Goal: Transaction & Acquisition: Book appointment/travel/reservation

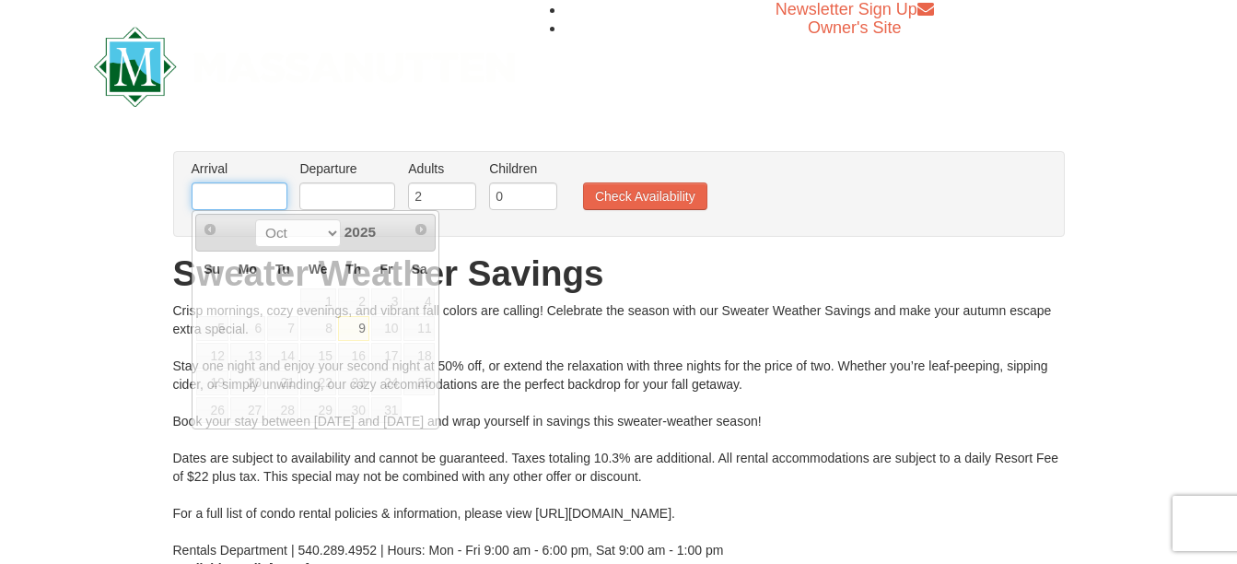
click at [240, 193] on input "text" at bounding box center [240, 196] width 96 height 28
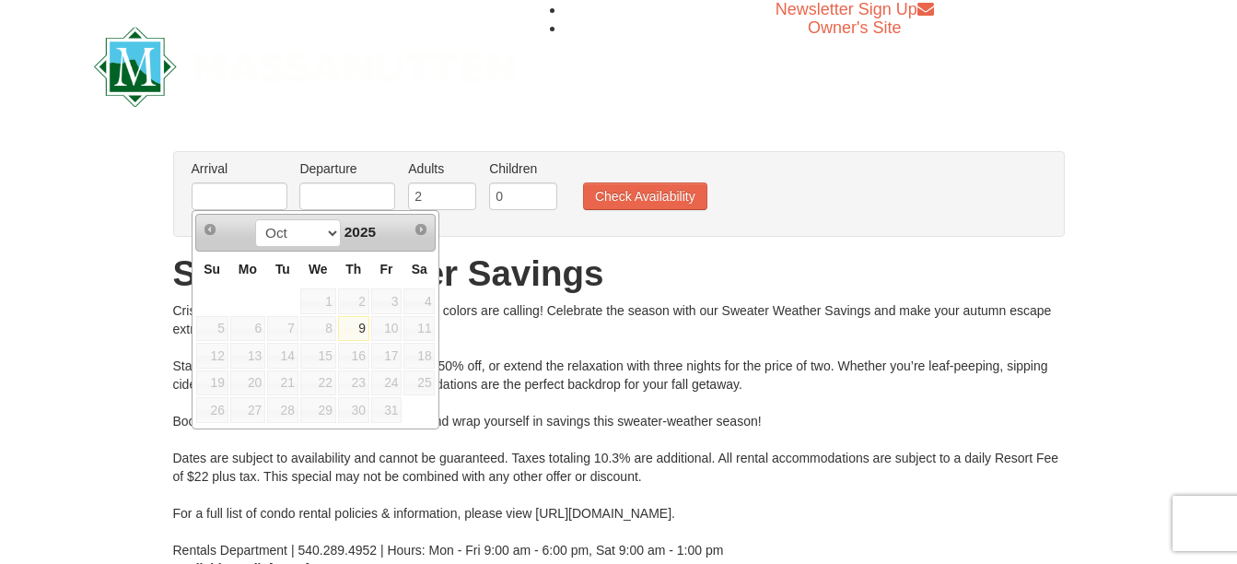
click at [365, 336] on link "9" at bounding box center [353, 329] width 31 height 26
type input "[DATE]"
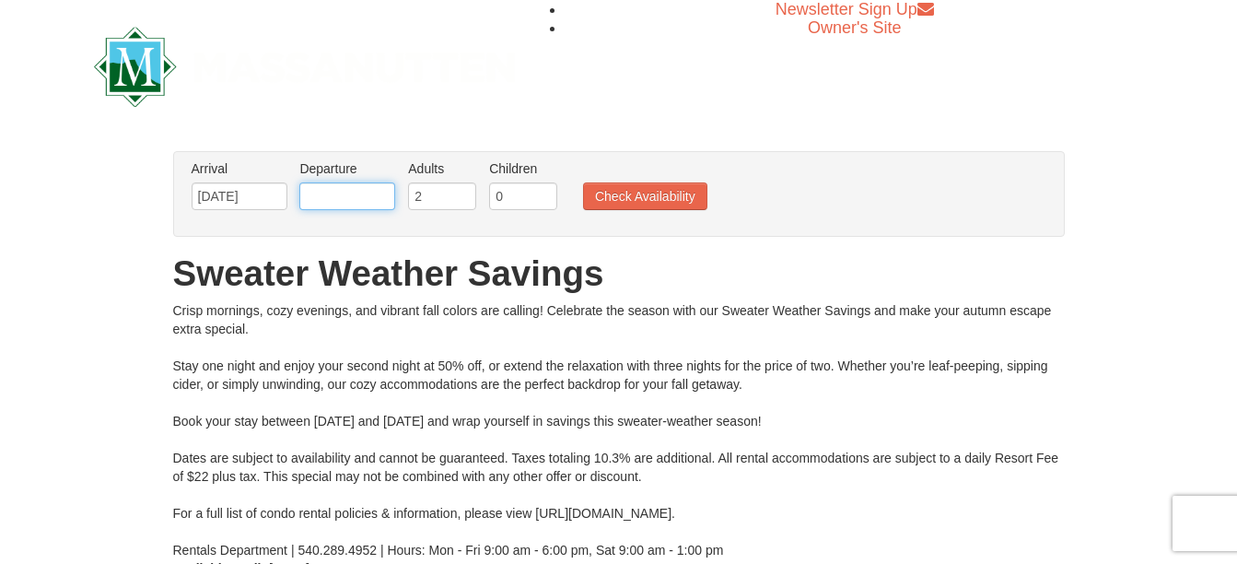
click at [361, 189] on input "text" at bounding box center [347, 196] width 96 height 28
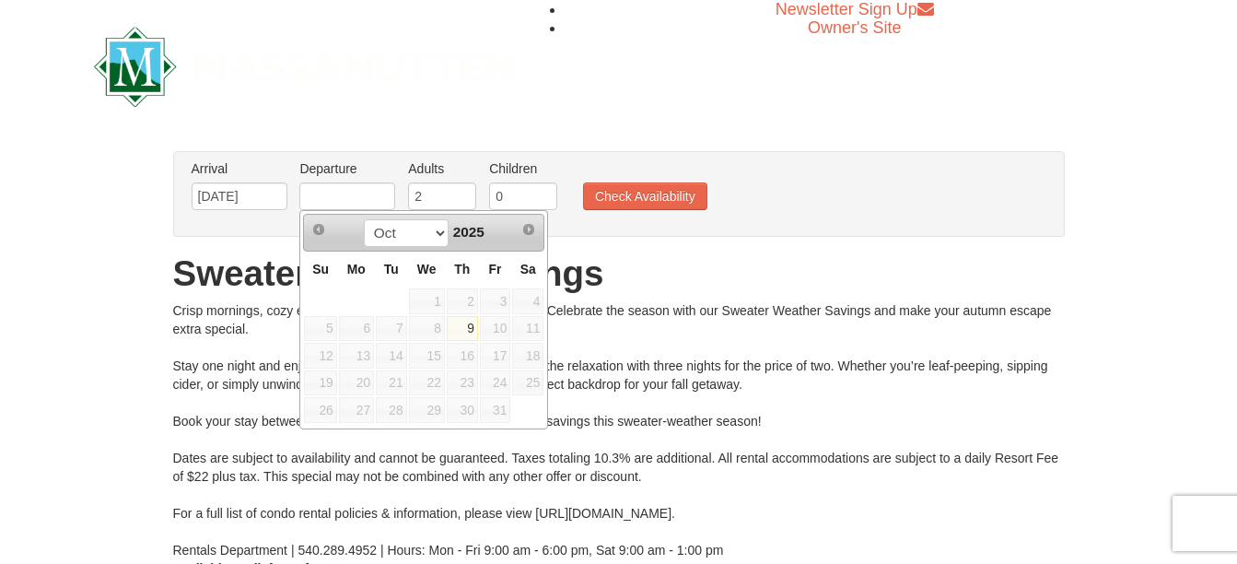
click at [326, 358] on span "12" at bounding box center [320, 356] width 32 height 26
click at [642, 233] on div "Arrival Please format dates MM/DD/YYYY Please format dates MM/DD/YYYY 10/09/202…" at bounding box center [619, 194] width 892 height 86
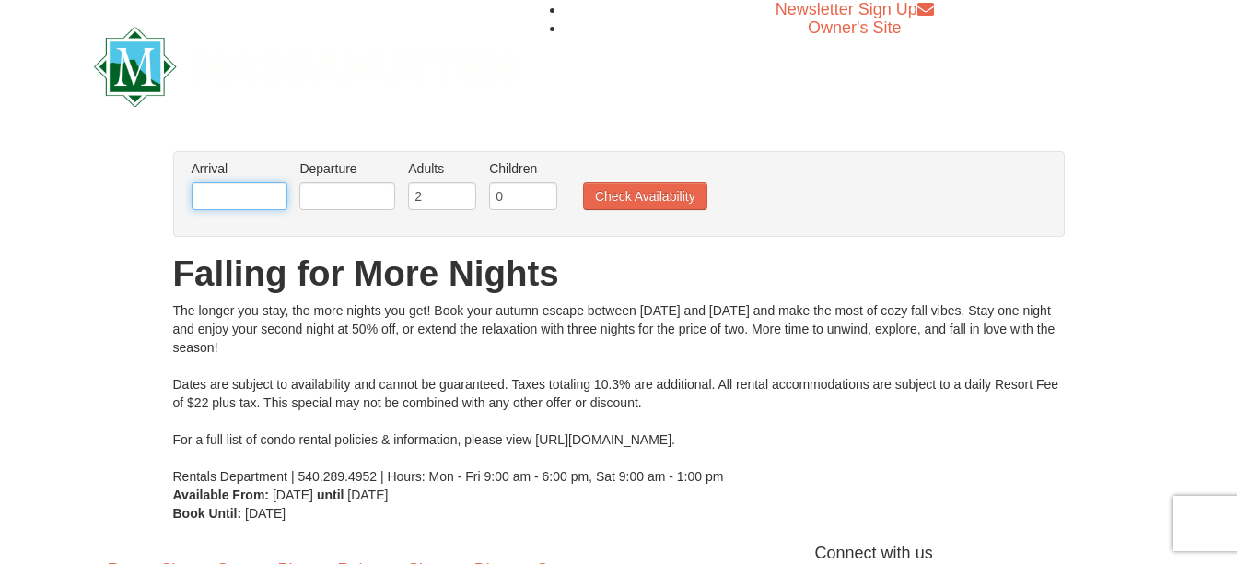
click at [236, 202] on input "text" at bounding box center [240, 196] width 96 height 28
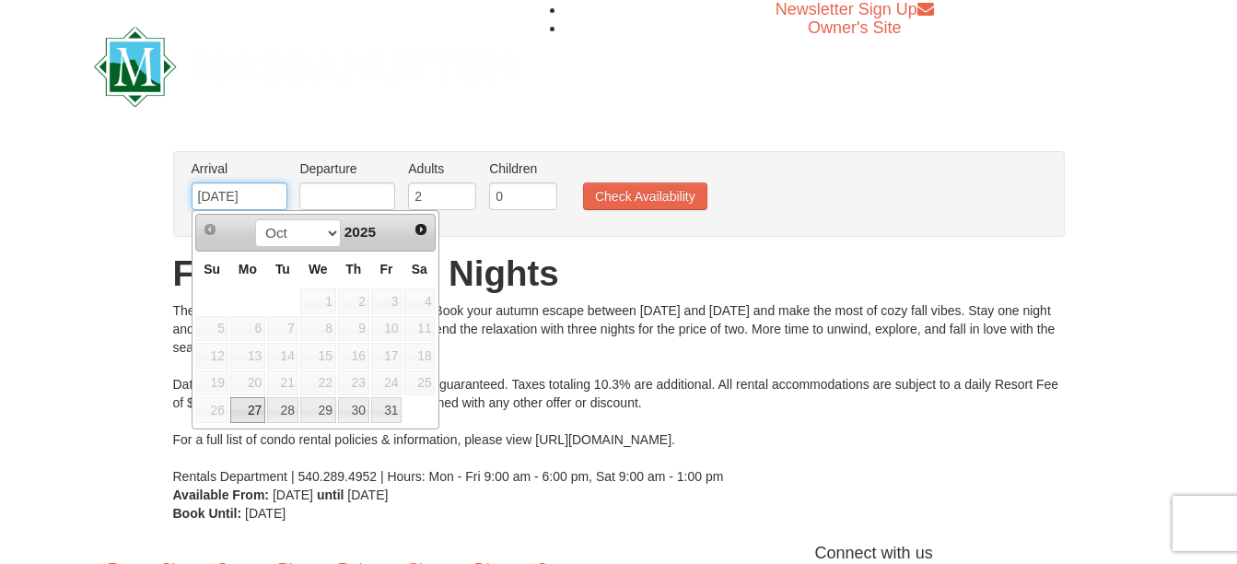
type input "10/27/2025"
click at [365, 194] on input "text" at bounding box center [347, 196] width 96 height 28
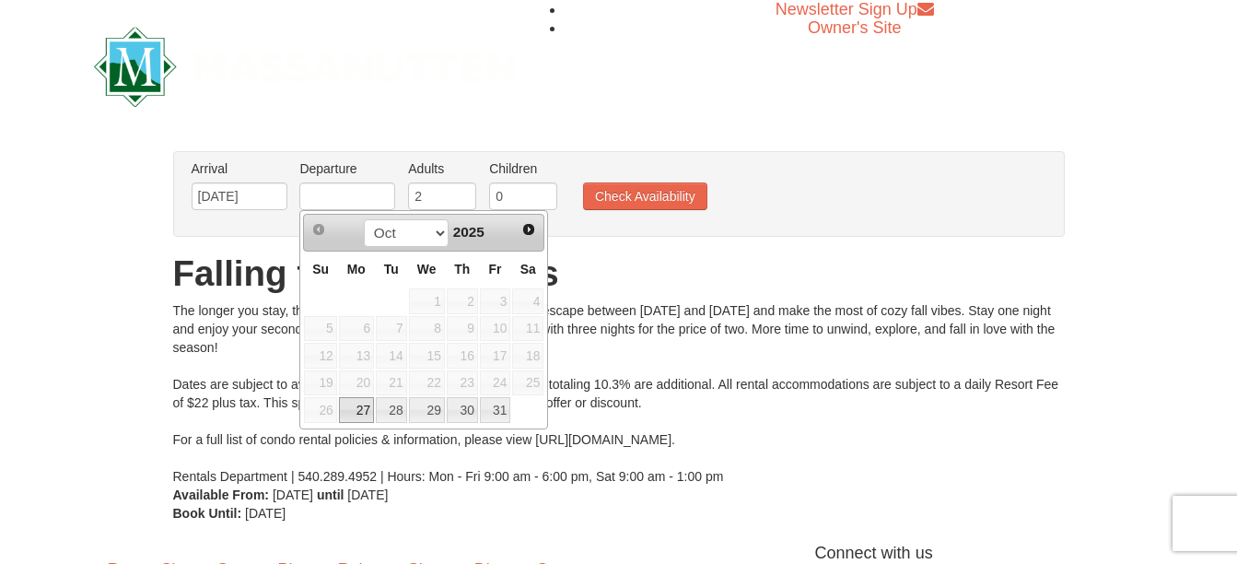
click at [339, 357] on span "13" at bounding box center [356, 356] width 35 height 26
click at [335, 324] on span "5" at bounding box center [320, 329] width 32 height 26
click at [322, 344] on span "12" at bounding box center [320, 356] width 32 height 26
click at [757, 285] on h1 "Falling for More Nights" at bounding box center [619, 273] width 892 height 37
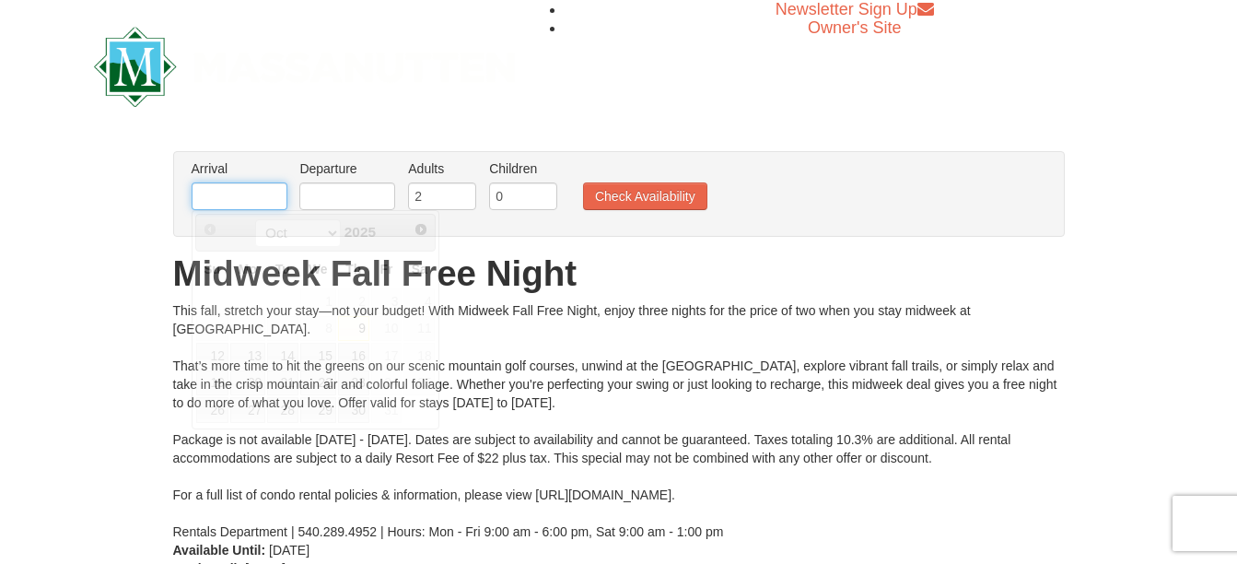
click at [248, 198] on input "text" at bounding box center [240, 196] width 96 height 28
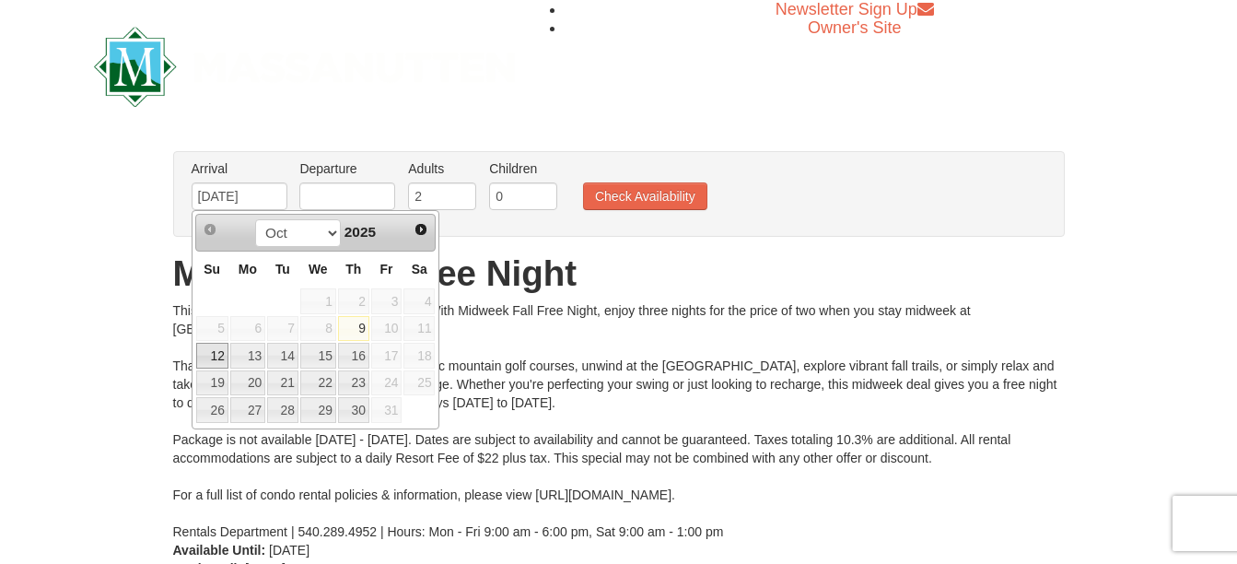
click at [216, 353] on link "12" at bounding box center [212, 356] width 32 height 26
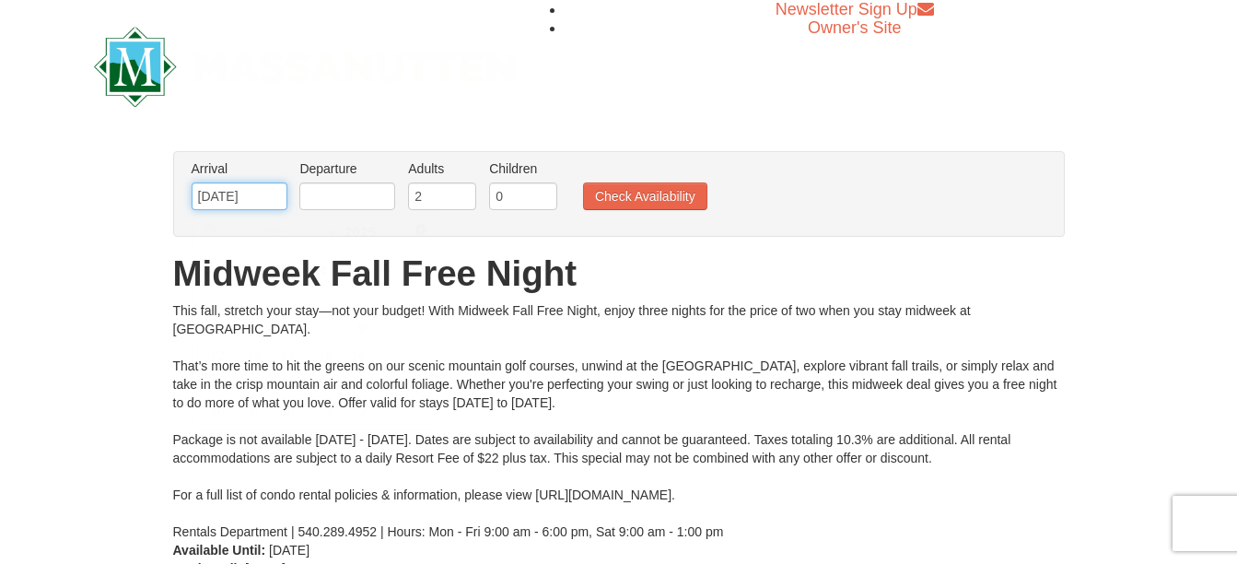
click at [246, 200] on input "10/12/2025" at bounding box center [240, 196] width 96 height 28
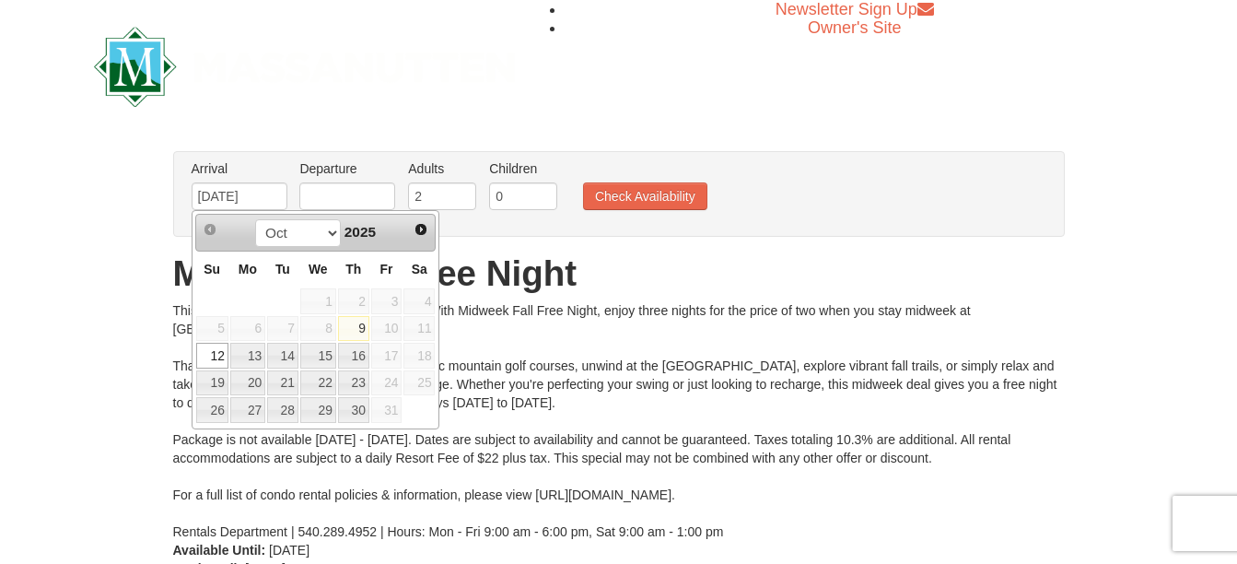
click at [358, 324] on link "9" at bounding box center [353, 329] width 31 height 26
type input "10/09/2025"
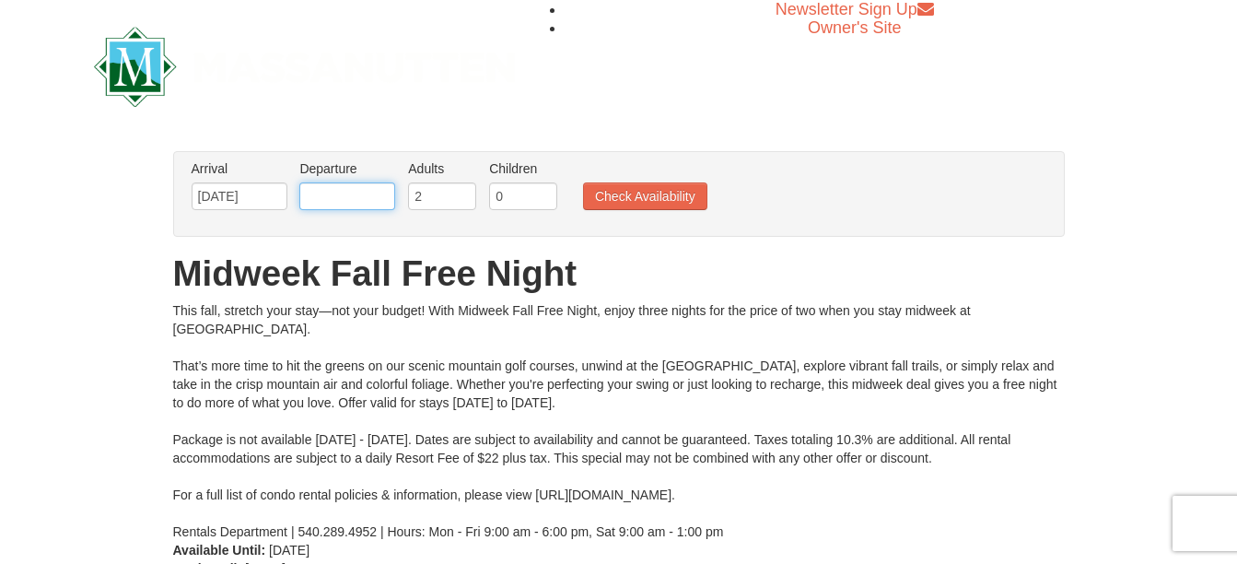
click at [346, 196] on input "text" at bounding box center [347, 196] width 96 height 28
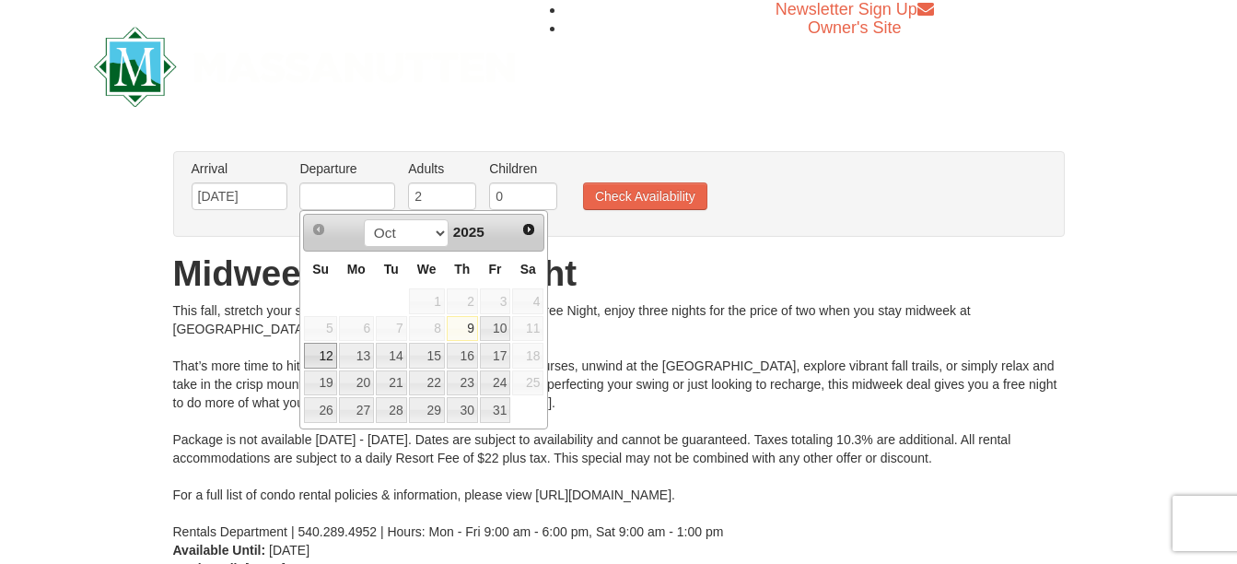
click at [334, 354] on link "12" at bounding box center [320, 356] width 32 height 26
type input "10/12/2025"
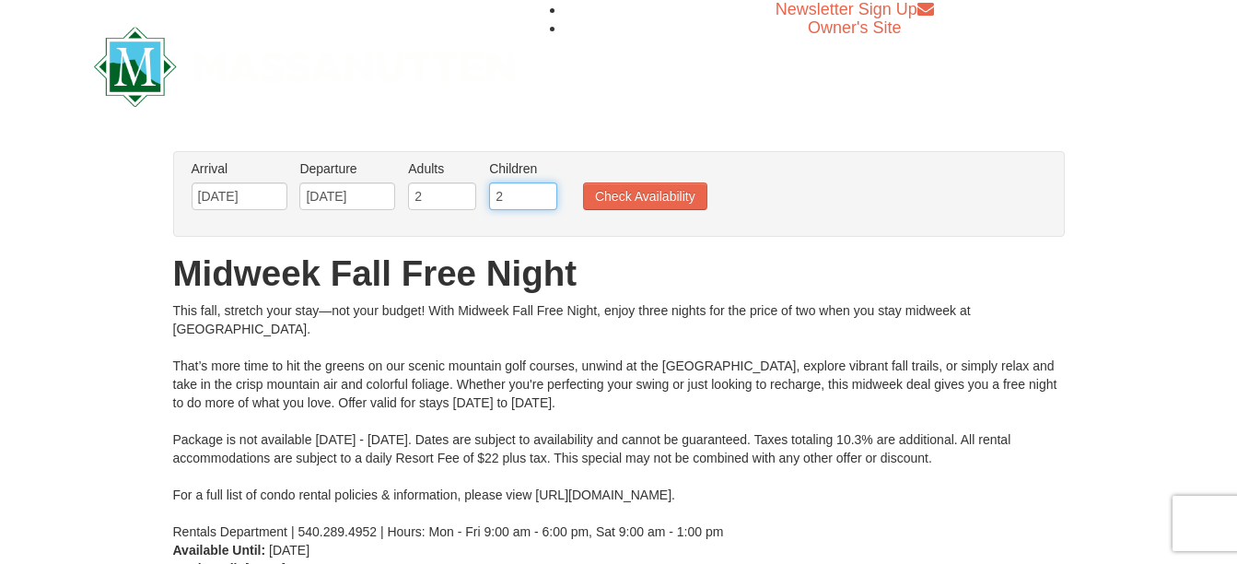
click at [542, 194] on input "2" at bounding box center [523, 196] width 68 height 28
type input "3"
click at [542, 194] on input "3" at bounding box center [523, 196] width 68 height 28
click at [631, 199] on button "Check Availability" at bounding box center [645, 196] width 124 height 28
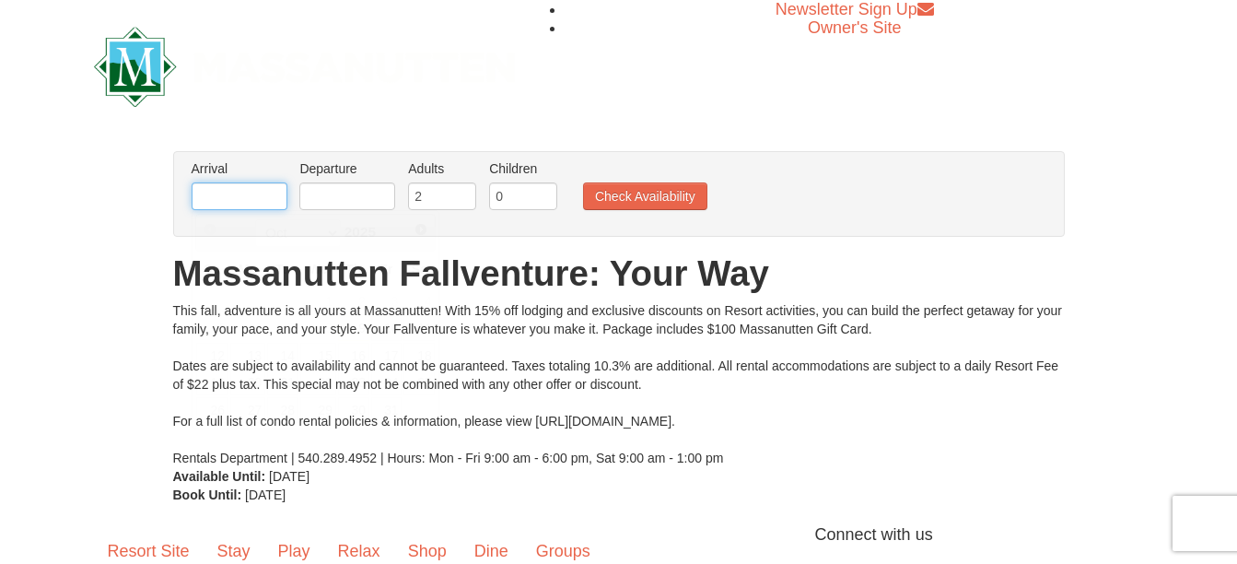
click at [234, 192] on input "text" at bounding box center [240, 196] width 96 height 28
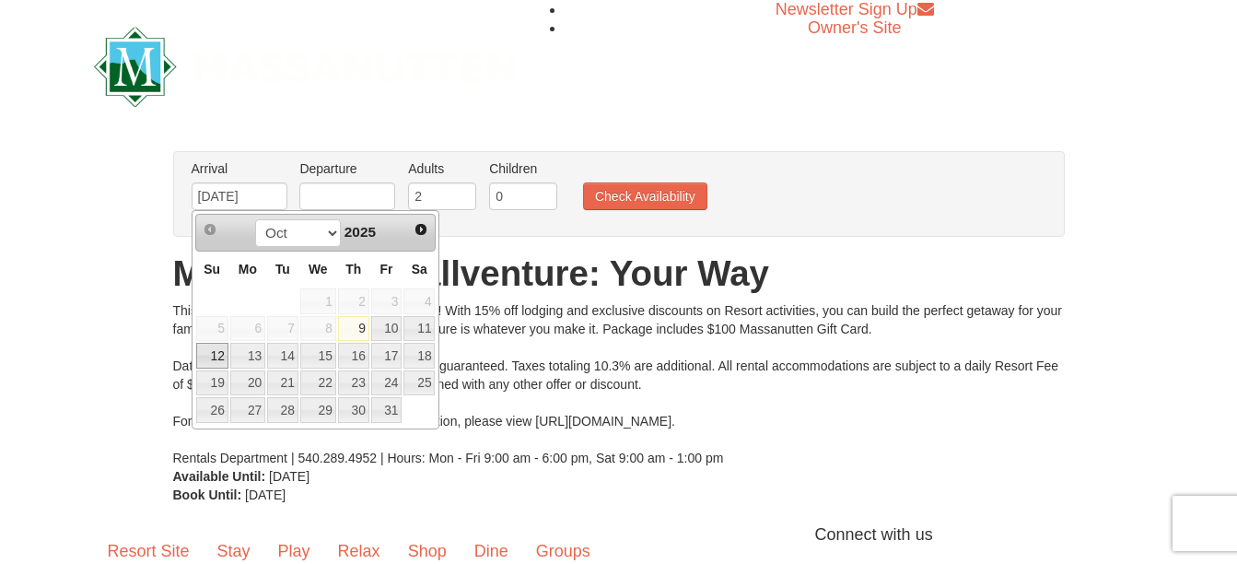
click at [214, 355] on link "12" at bounding box center [212, 356] width 32 height 26
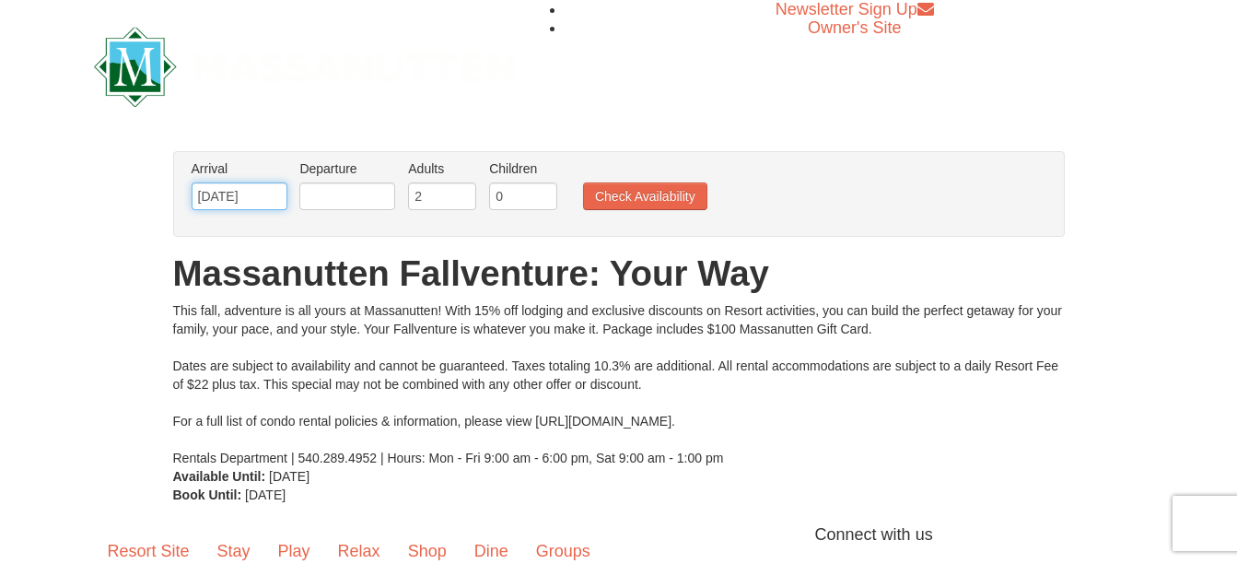
click at [238, 200] on input "[DATE]" at bounding box center [240, 196] width 96 height 28
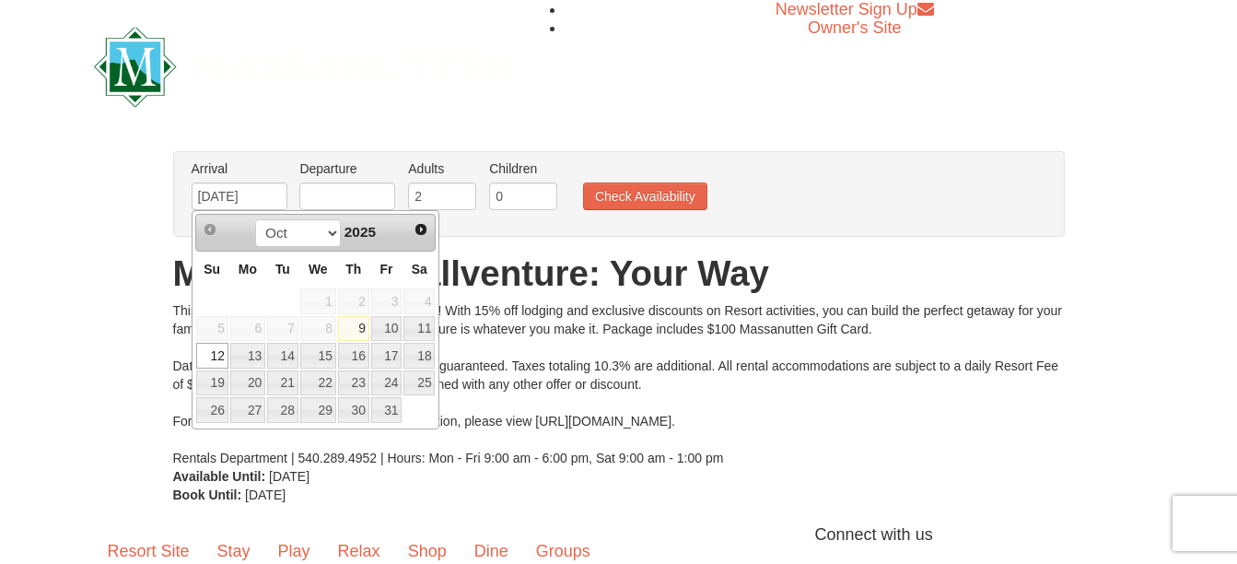
click at [359, 331] on link "9" at bounding box center [353, 329] width 31 height 26
type input "[DATE]"
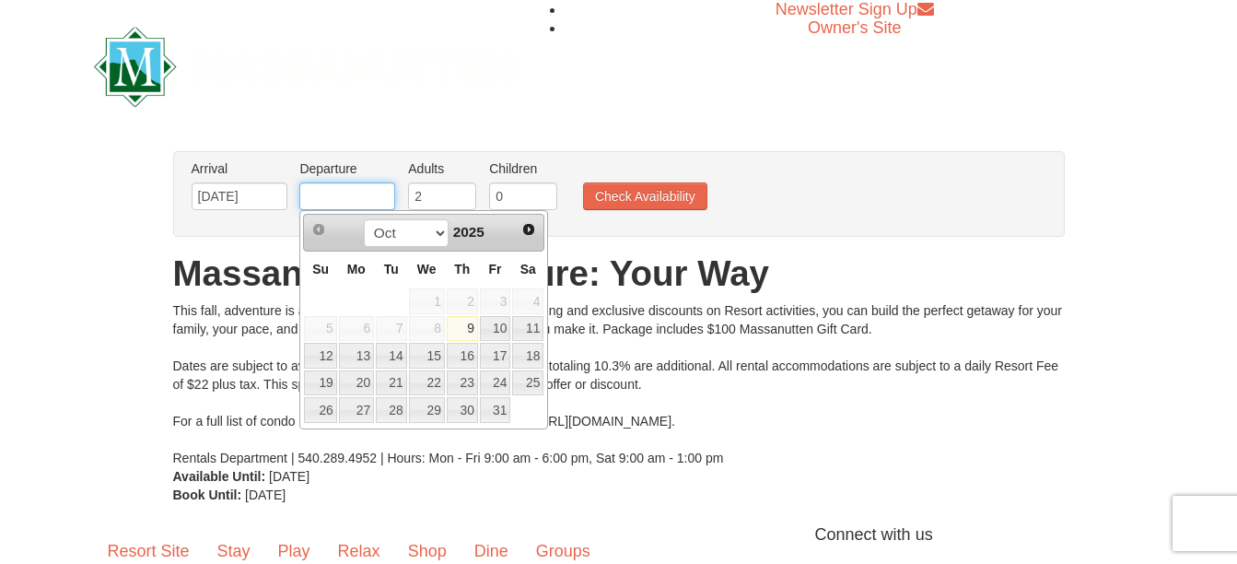
click at [344, 198] on input "text" at bounding box center [347, 196] width 96 height 28
click at [320, 356] on link "12" at bounding box center [320, 356] width 32 height 26
type input "[DATE]"
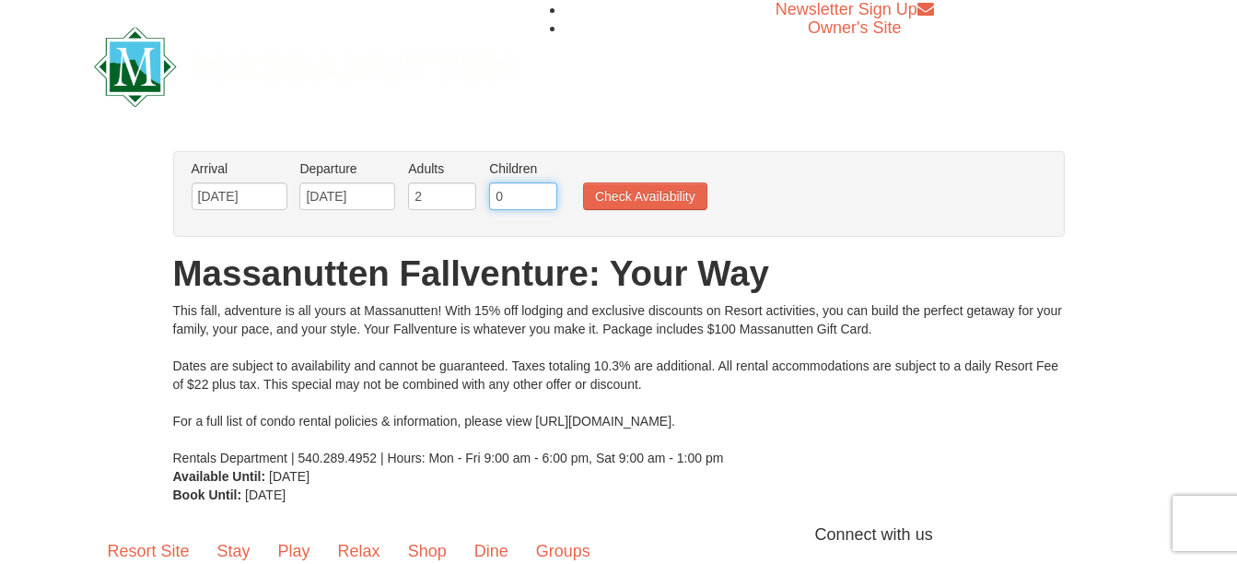
click at [548, 197] on input "0" at bounding box center [523, 196] width 68 height 28
click at [545, 195] on input "1" at bounding box center [523, 196] width 68 height 28
click at [545, 195] on input "2" at bounding box center [523, 196] width 68 height 28
type input "3"
click at [545, 195] on input "3" at bounding box center [523, 196] width 68 height 28
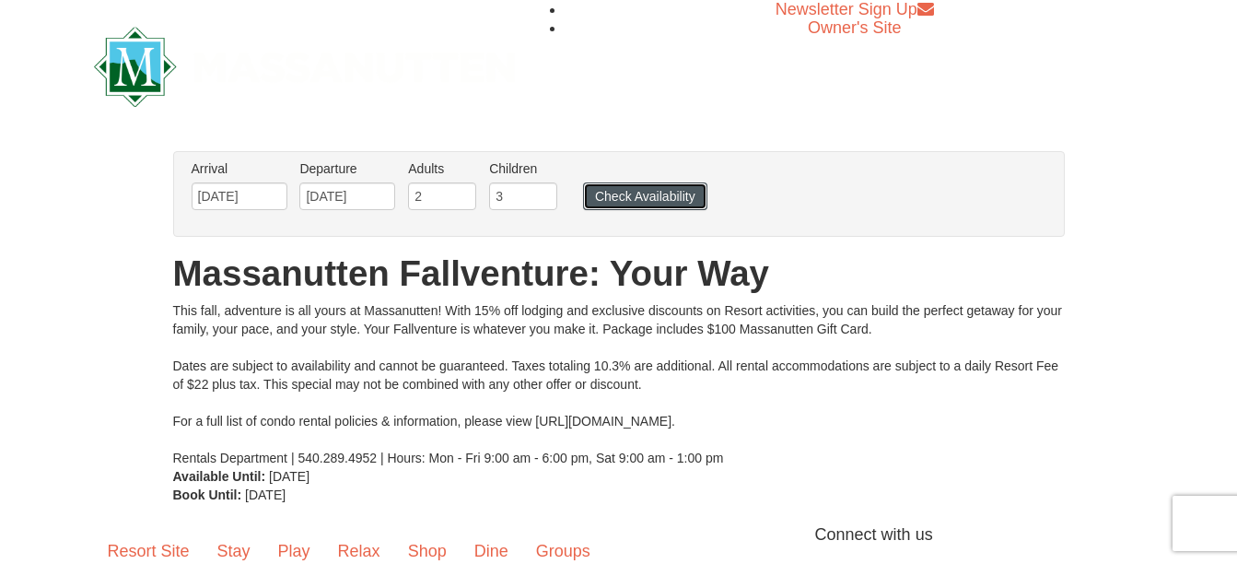
click at [598, 190] on button "Check Availability" at bounding box center [645, 196] width 124 height 28
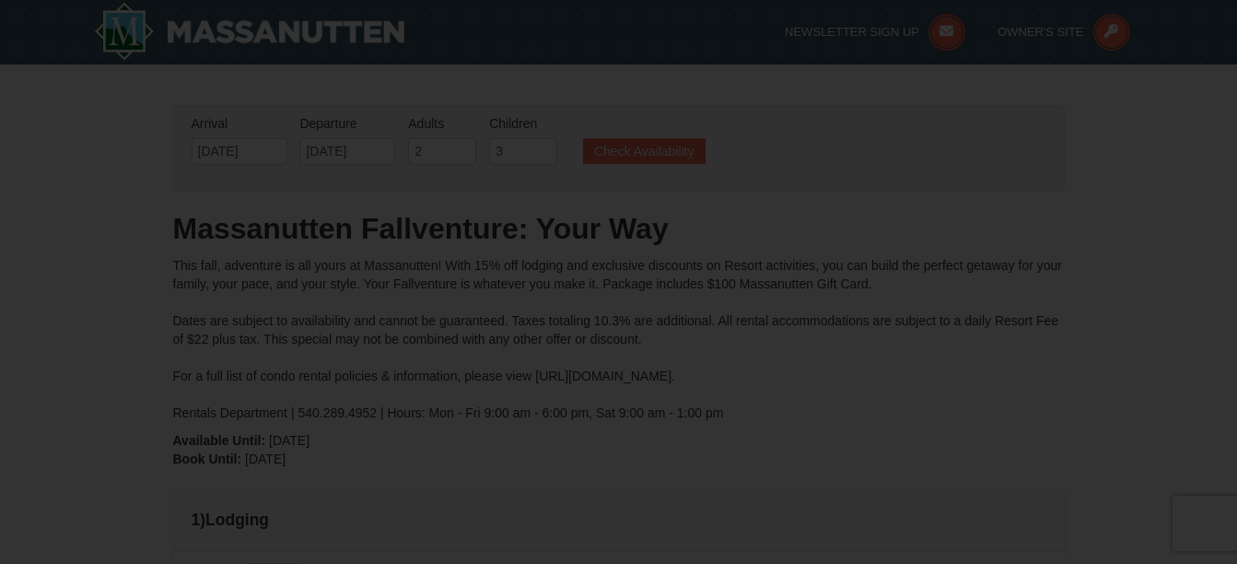
type input "[DATE]"
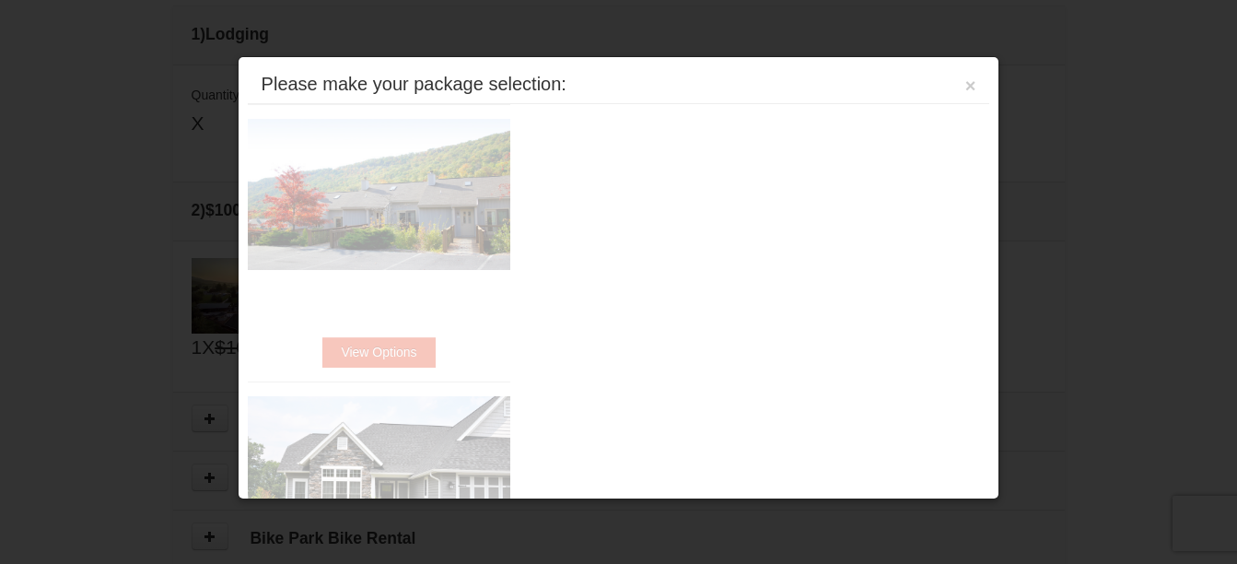
scroll to position [563, 0]
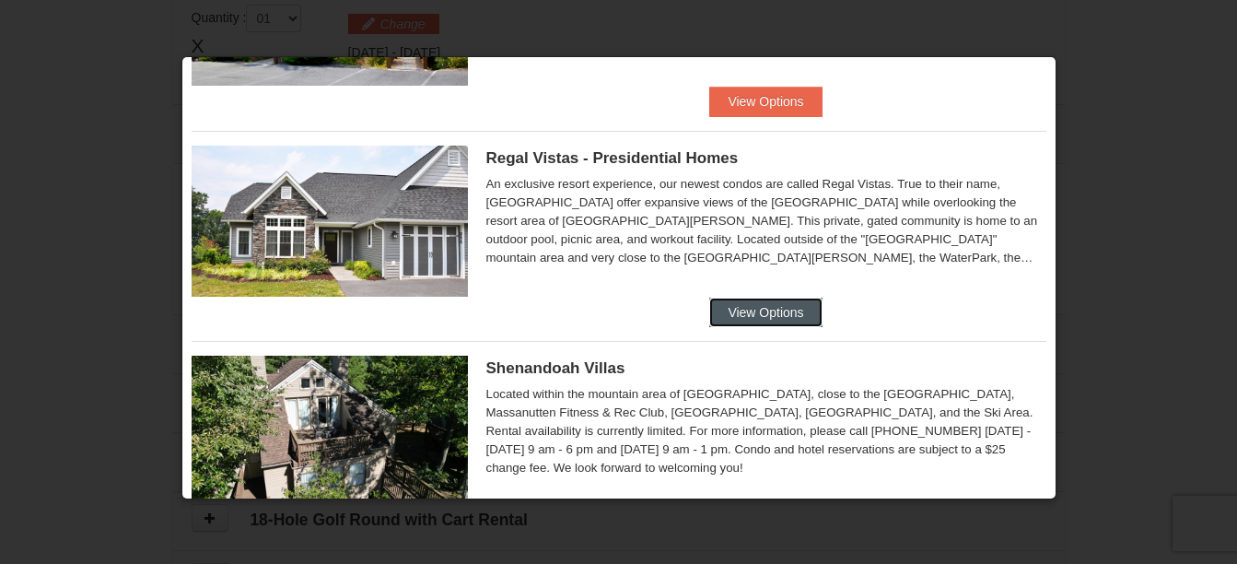
click at [772, 308] on button "View Options" at bounding box center [765, 312] width 112 height 29
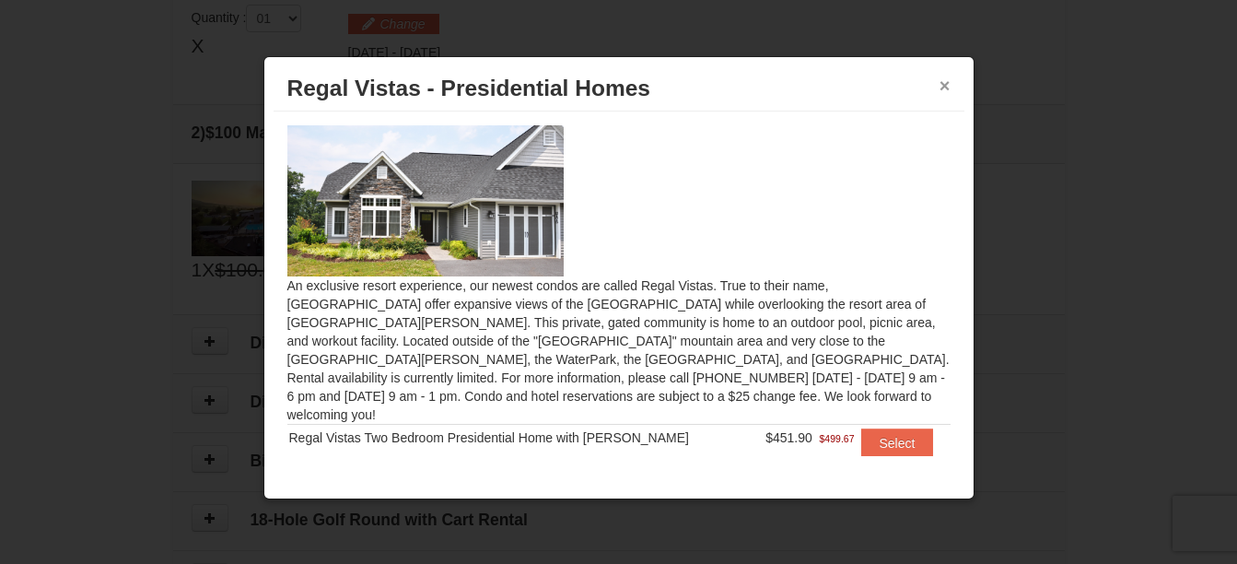
click at [945, 86] on button "×" at bounding box center [945, 85] width 11 height 18
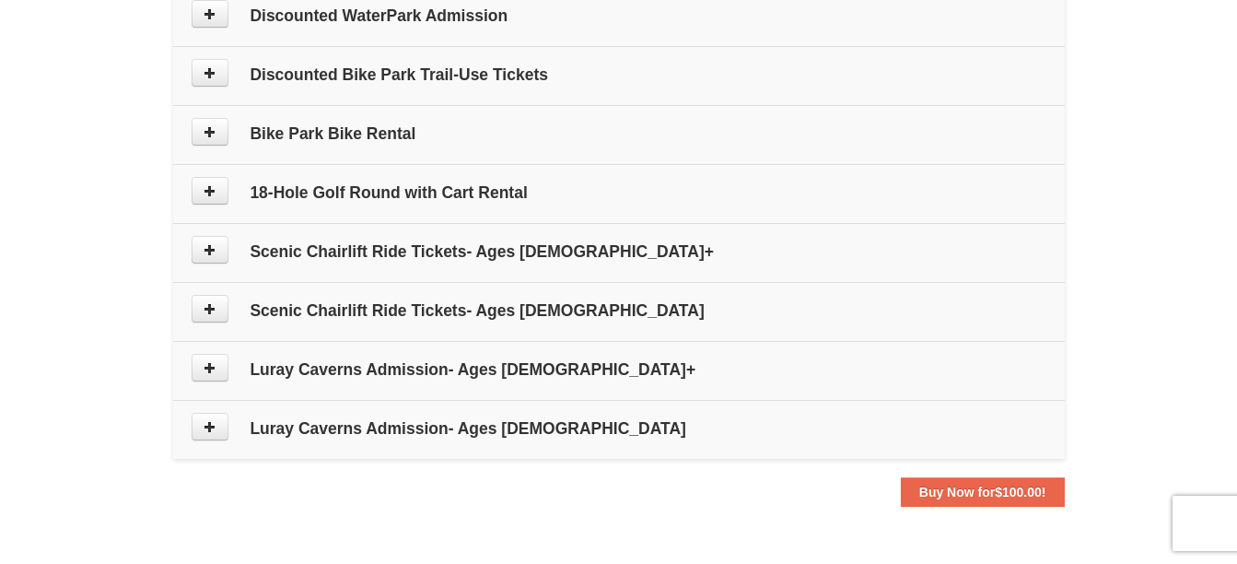
scroll to position [932, 0]
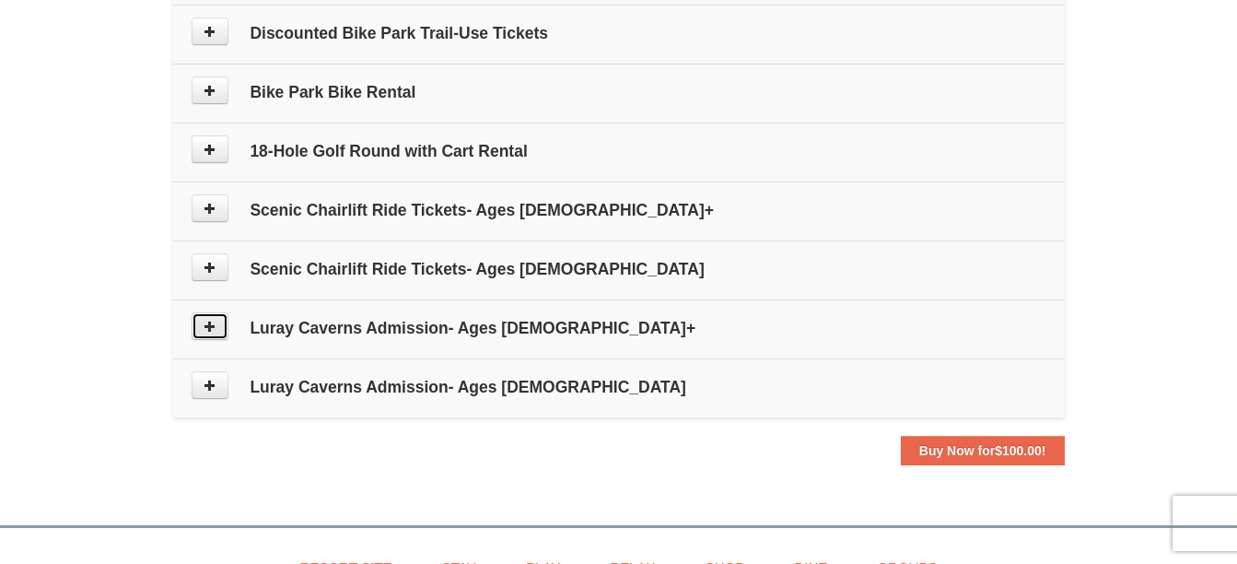
click at [210, 326] on icon at bounding box center [210, 326] width 13 height 13
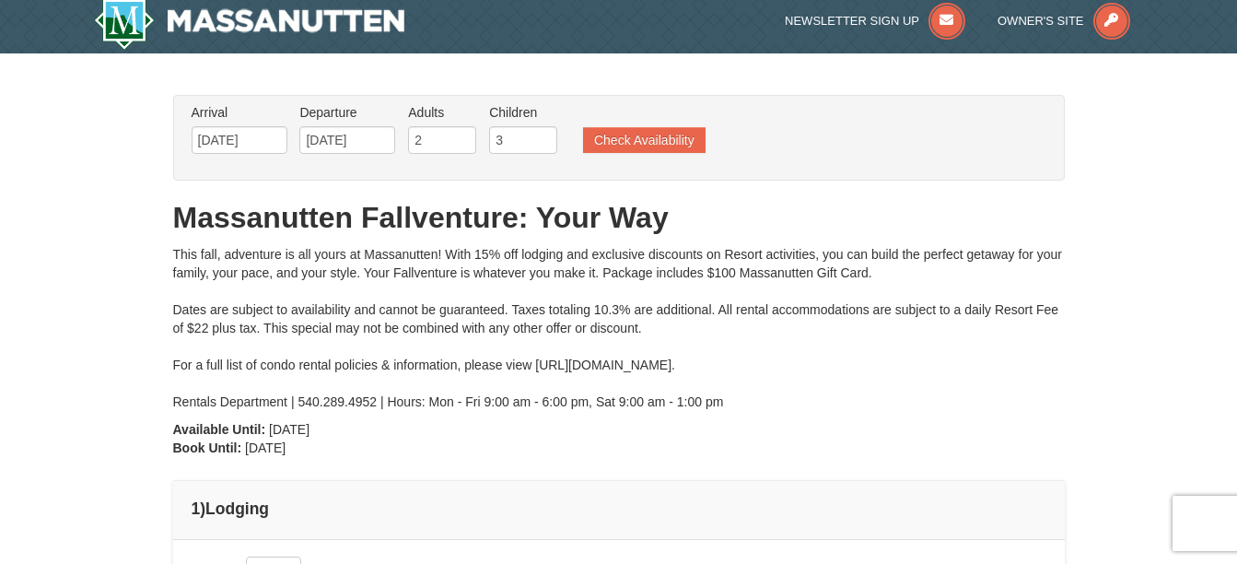
scroll to position [0, 0]
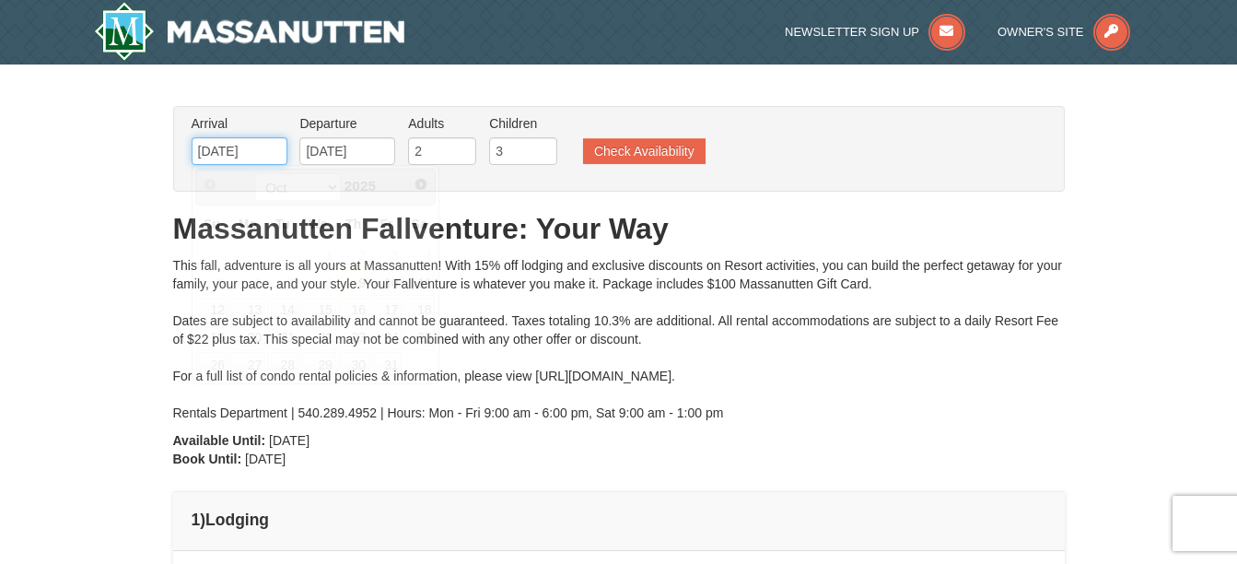
click at [260, 146] on input "[DATE]" at bounding box center [240, 151] width 96 height 28
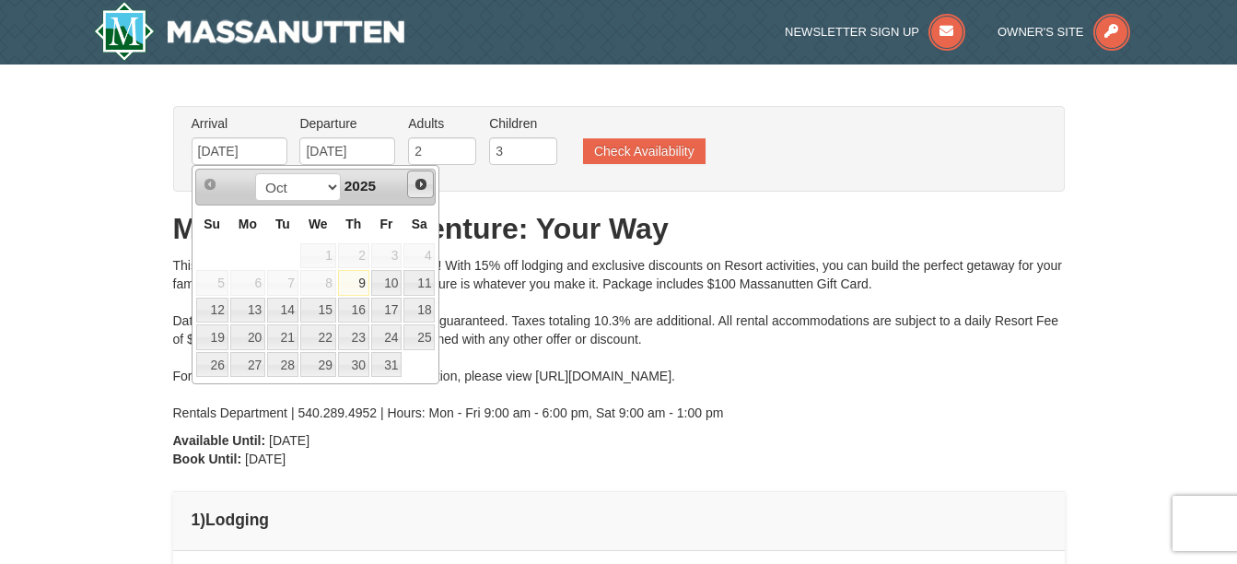
click at [427, 185] on span "Next" at bounding box center [421, 184] width 15 height 15
click at [417, 183] on span "Next" at bounding box center [421, 184] width 15 height 15
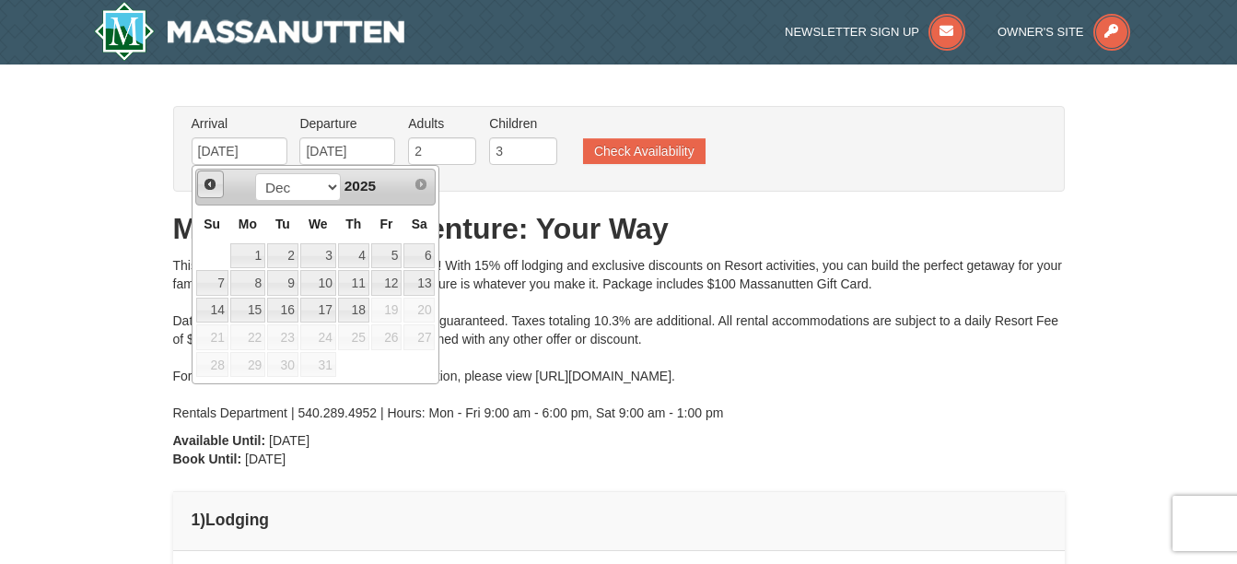
click at [206, 189] on span "Prev" at bounding box center [210, 184] width 15 height 15
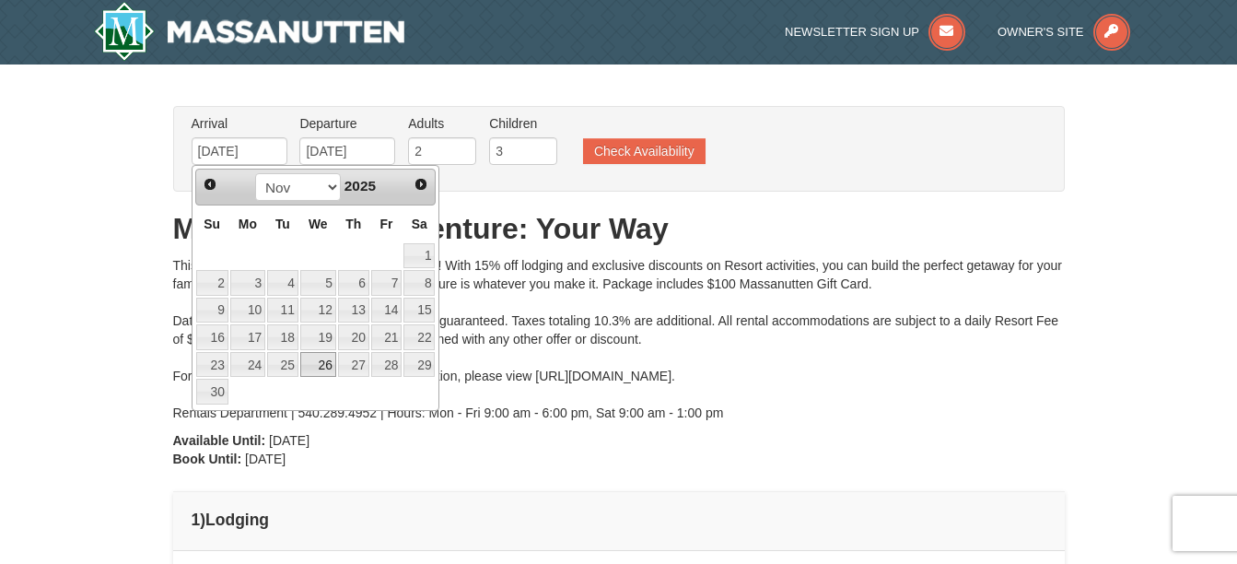
click at [319, 365] on link "26" at bounding box center [318, 365] width 36 height 26
type input "[DATE]"
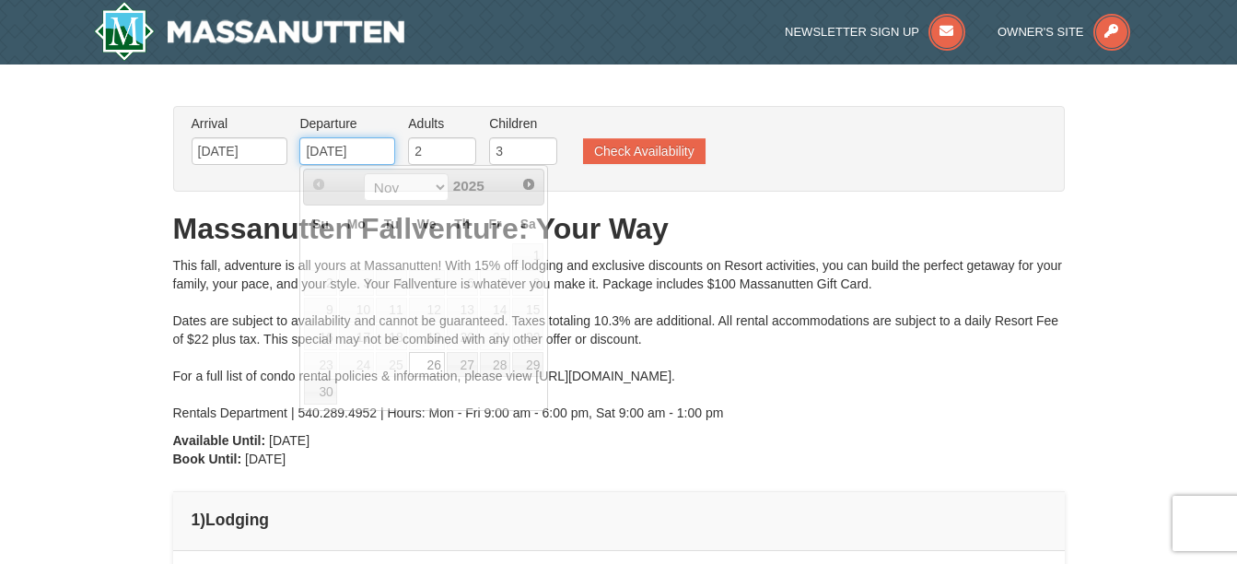
click at [376, 147] on input "[DATE]" at bounding box center [347, 151] width 96 height 28
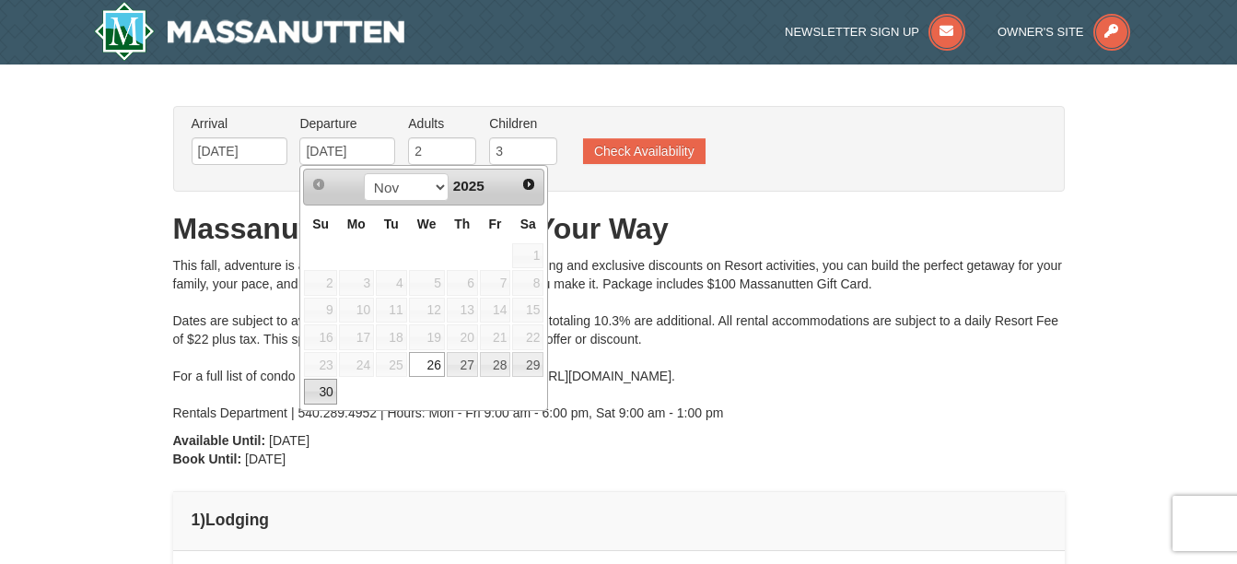
click at [322, 386] on link "30" at bounding box center [320, 392] width 32 height 26
type input "[DATE]"
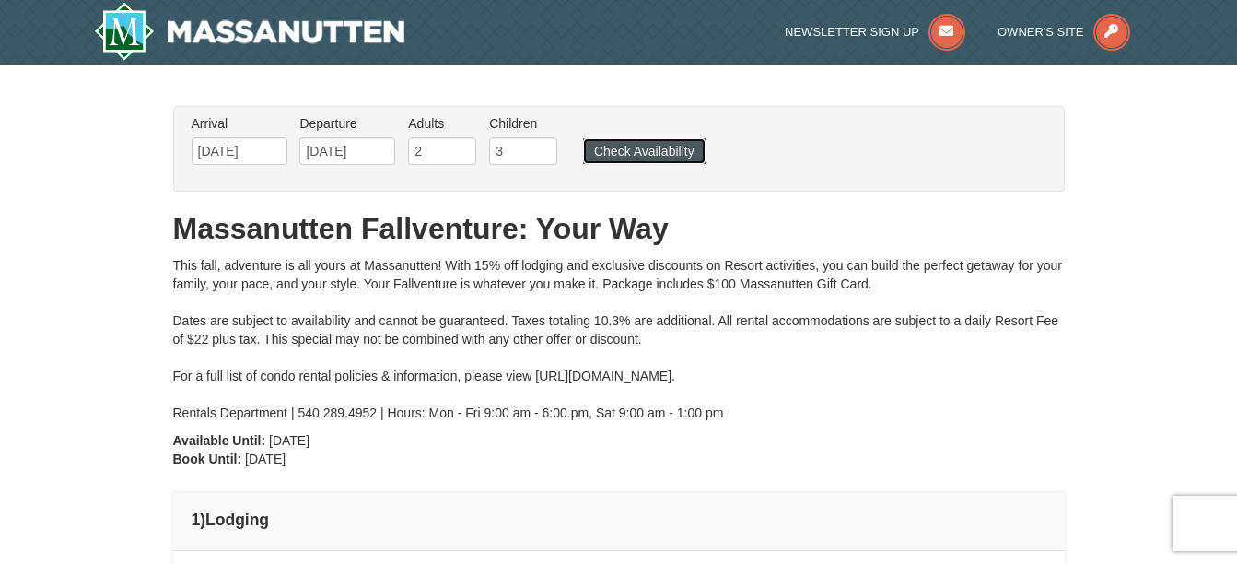
click at [614, 149] on button "Check Availability" at bounding box center [644, 151] width 123 height 26
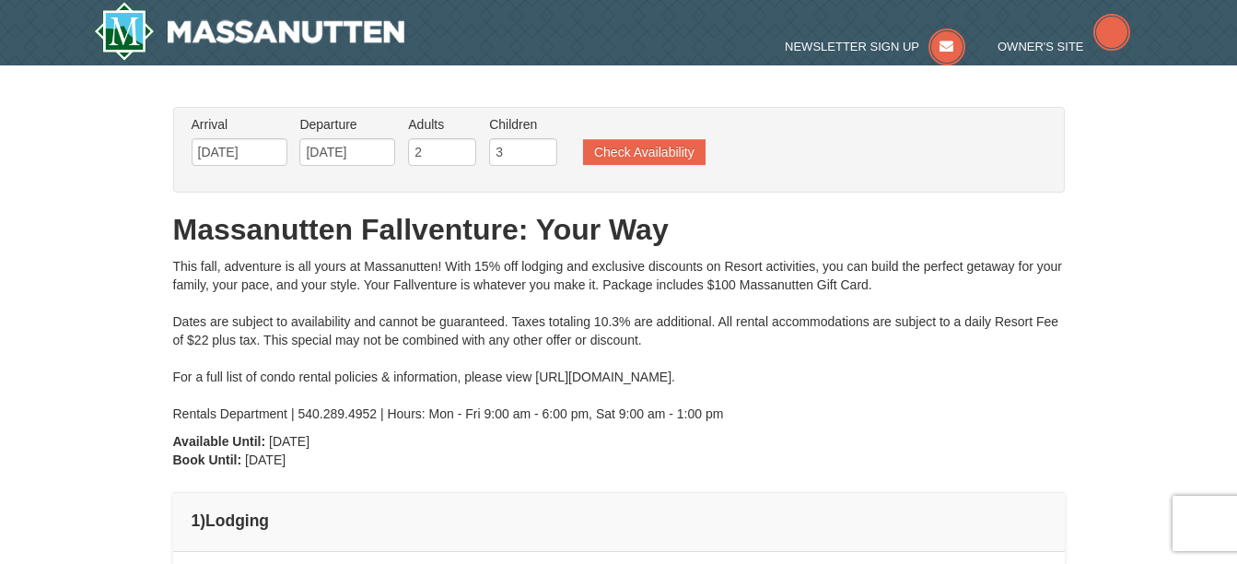
type input "[DATE]"
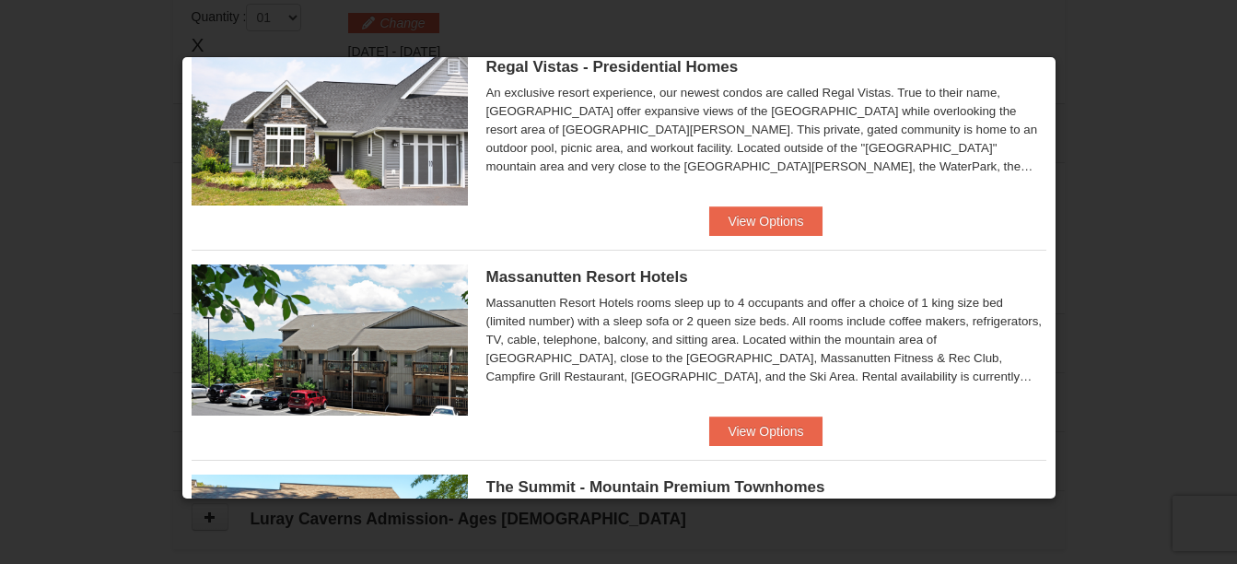
scroll to position [276, 0]
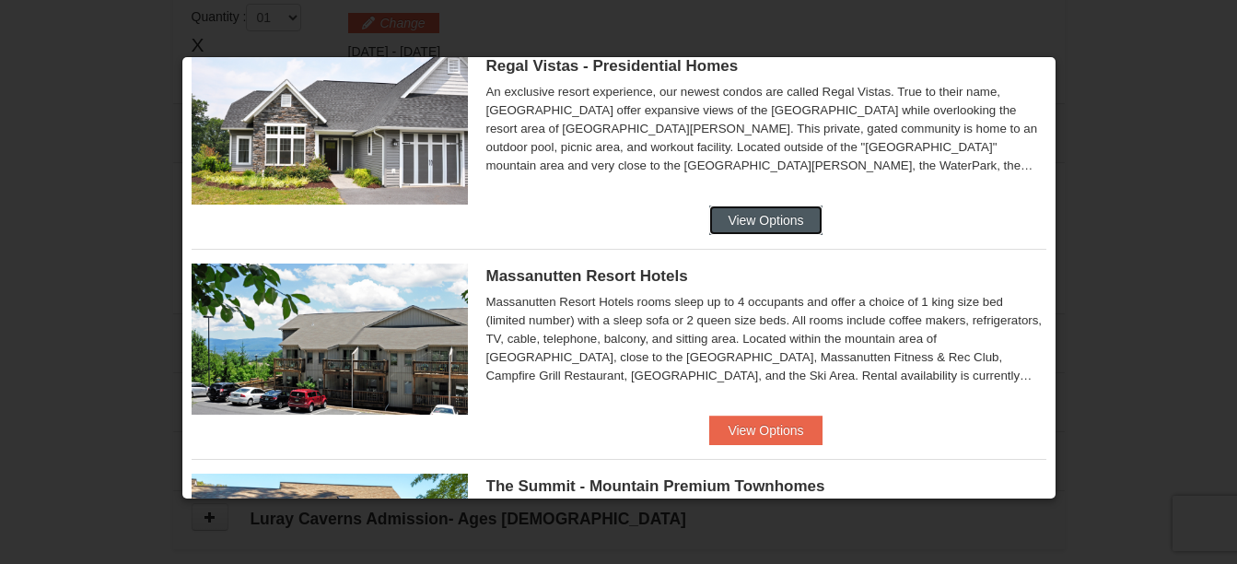
click at [749, 225] on button "View Options" at bounding box center [765, 219] width 112 height 29
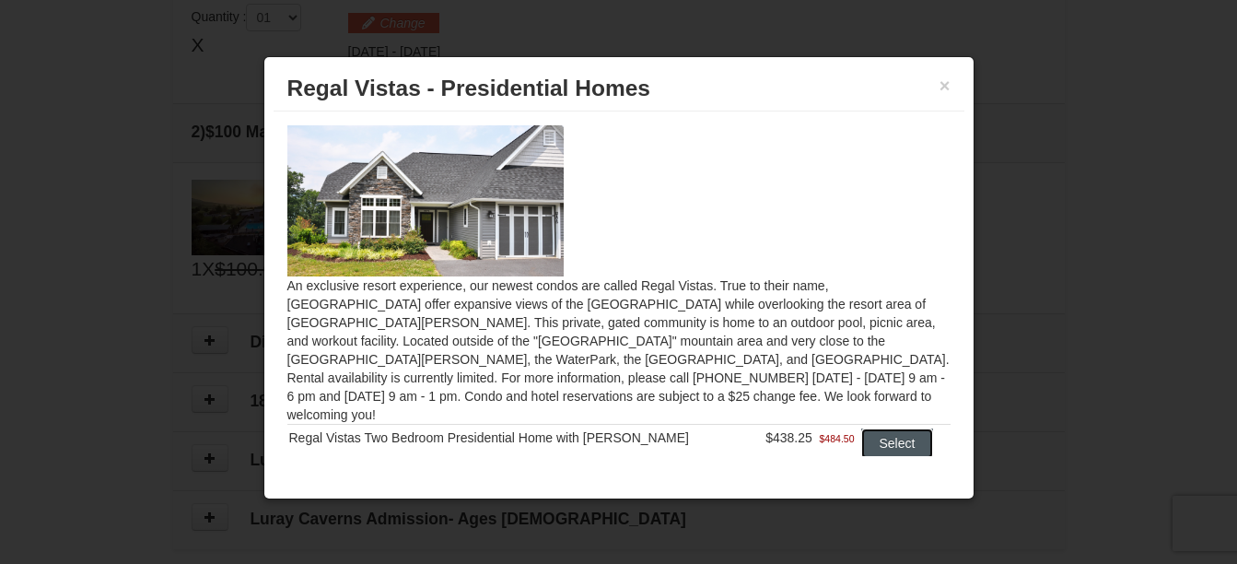
click at [886, 432] on button "Select" at bounding box center [898, 442] width 73 height 29
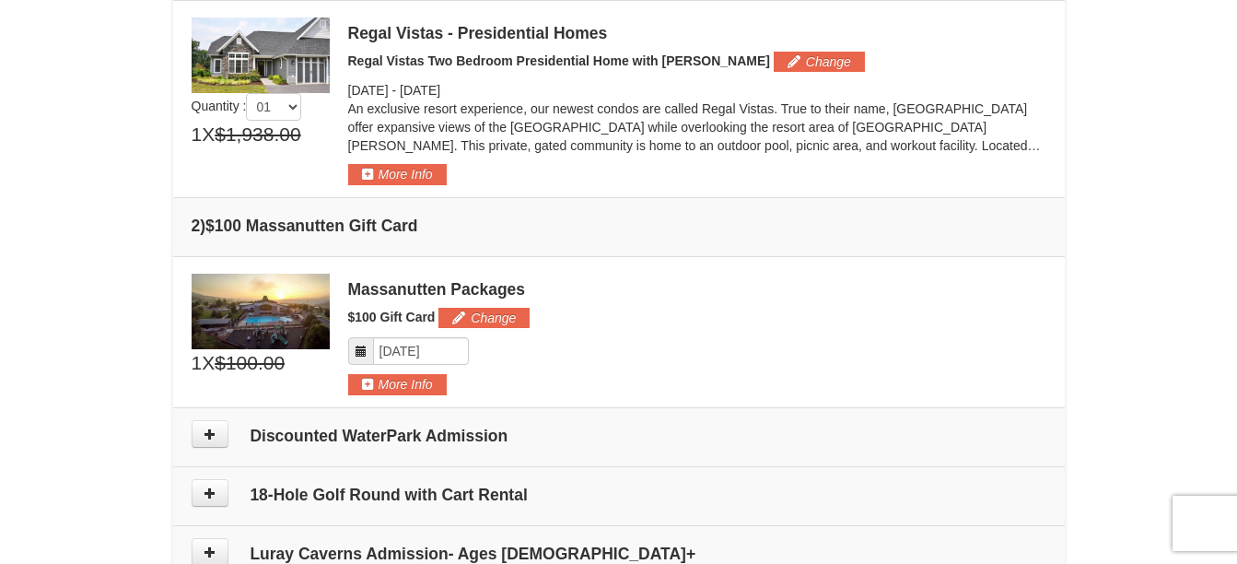
scroll to position [534, 0]
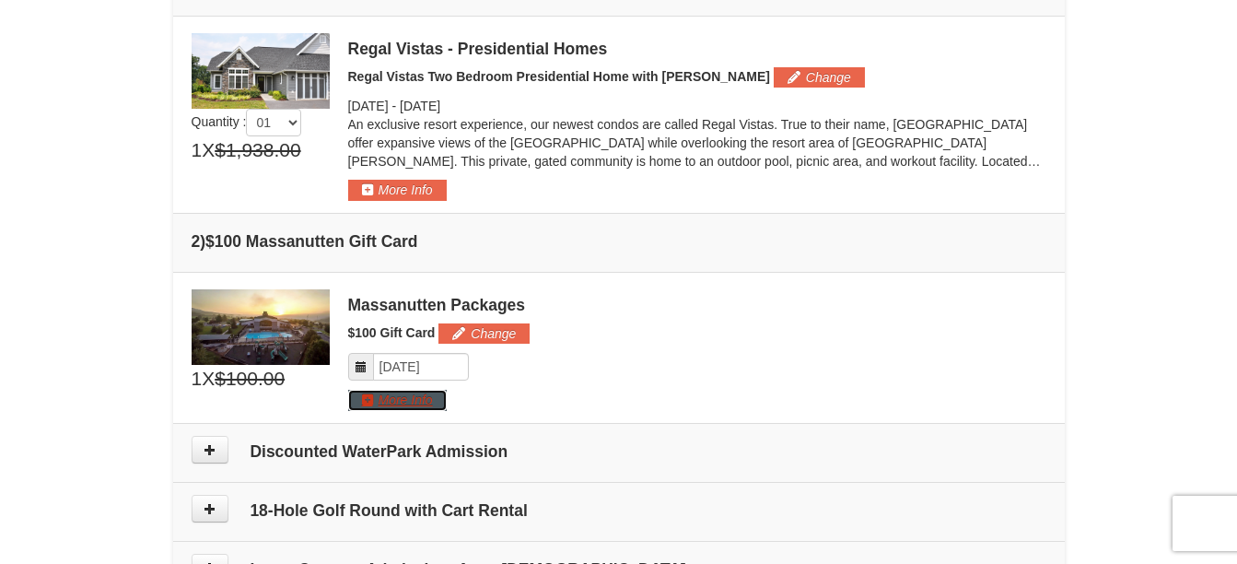
click at [405, 404] on button "More Info" at bounding box center [397, 400] width 99 height 20
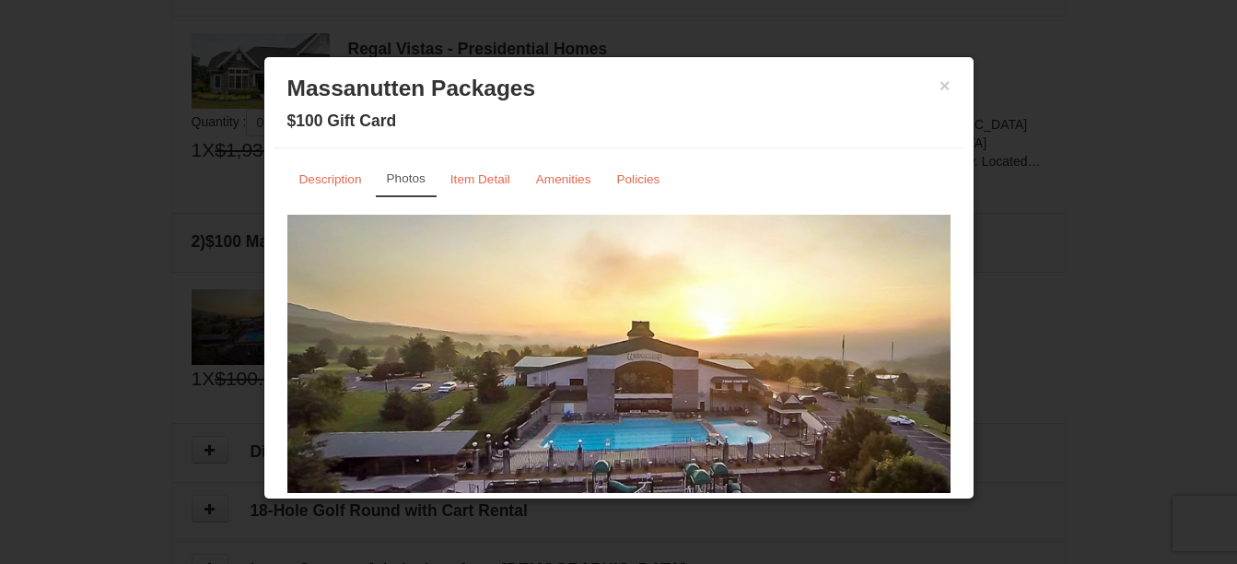
scroll to position [0, 0]
click at [473, 175] on small "Item Detail" at bounding box center [481, 180] width 60 height 14
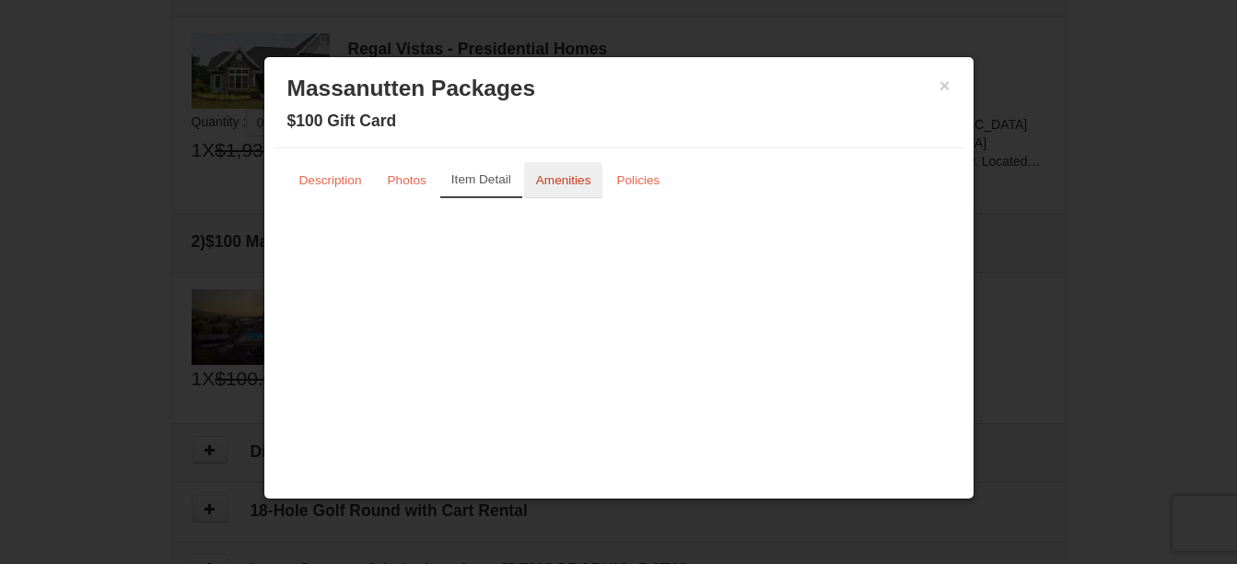
click at [553, 182] on small "Amenities" at bounding box center [563, 180] width 55 height 14
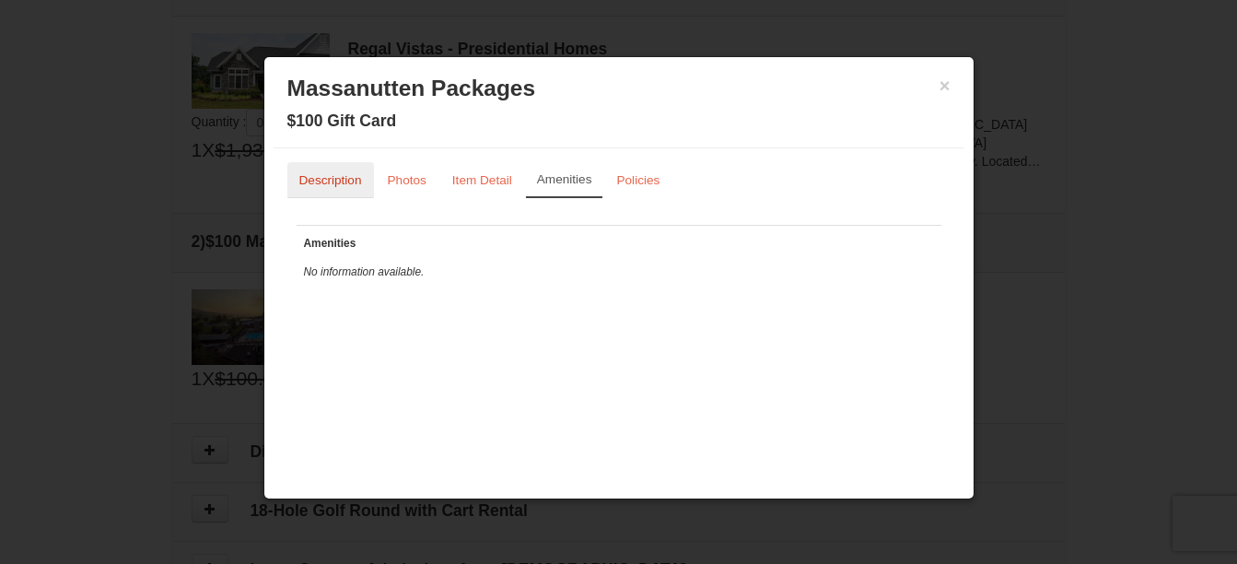
click at [350, 176] on small "Description" at bounding box center [330, 180] width 63 height 14
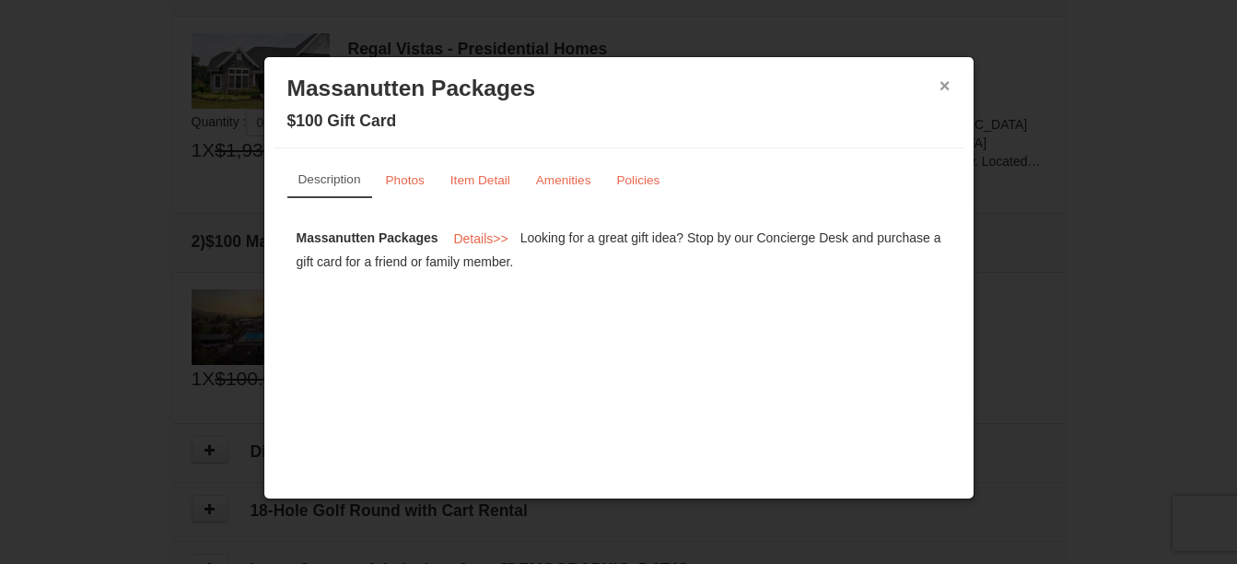
click at [946, 88] on button "×" at bounding box center [945, 85] width 11 height 18
